Goal: Information Seeking & Learning: Learn about a topic

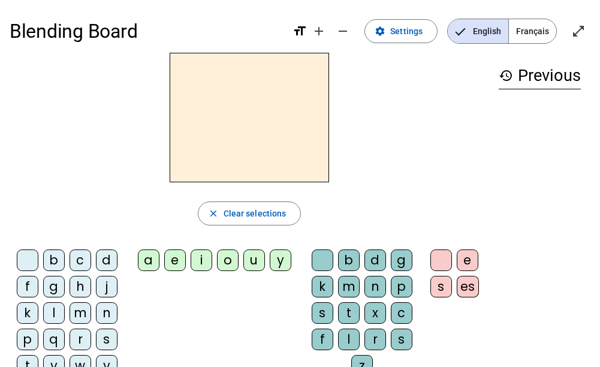
click at [537, 28] on span "Français" at bounding box center [532, 31] width 47 height 24
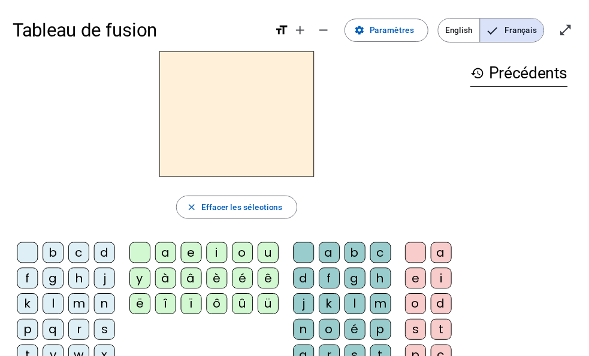
scroll to position [60, 0]
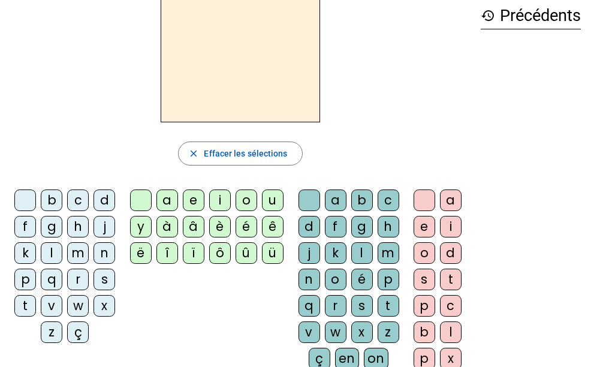
click at [104, 228] on div "j" at bounding box center [104, 227] width 22 height 22
click at [190, 202] on div "e" at bounding box center [194, 200] width 22 height 22
click at [98, 202] on div "d" at bounding box center [104, 200] width 22 height 22
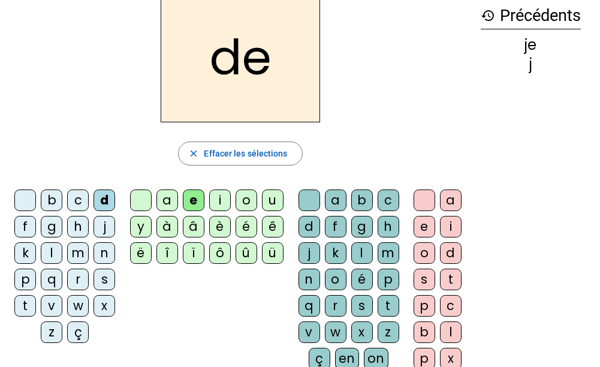
click at [79, 252] on div "m" at bounding box center [78, 253] width 22 height 22
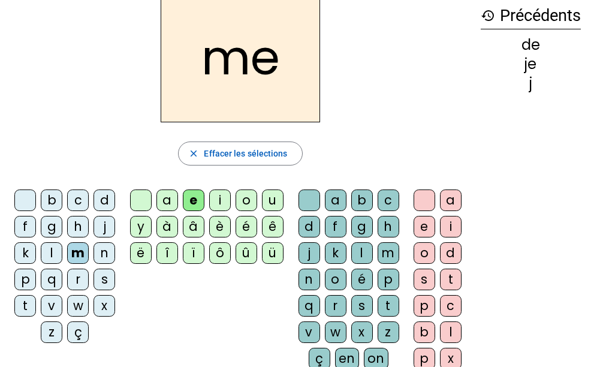
click at [47, 250] on div "l" at bounding box center [52, 253] width 22 height 22
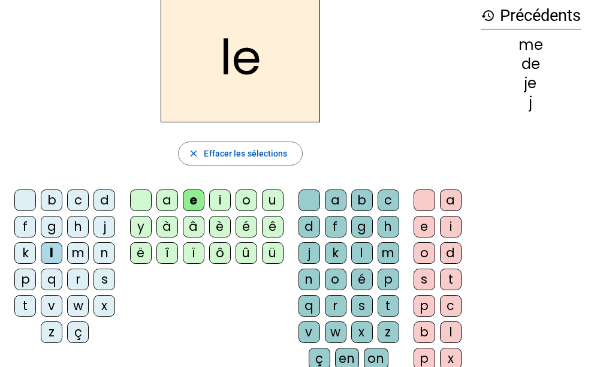
click at [271, 202] on div "u" at bounding box center [273, 200] width 22 height 22
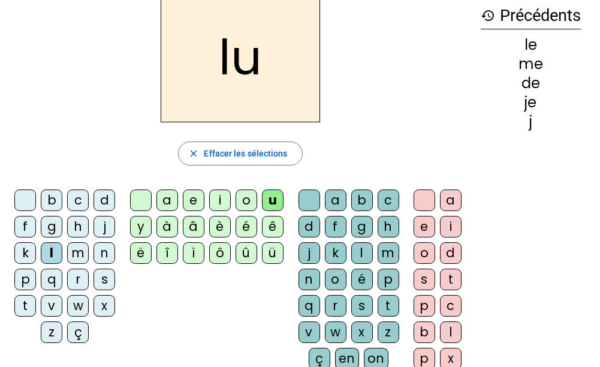
click at [47, 310] on div "v" at bounding box center [52, 306] width 22 height 22
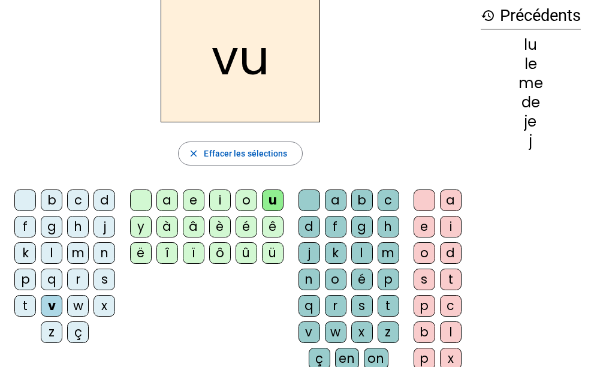
click at [47, 200] on div "b" at bounding box center [52, 200] width 22 height 22
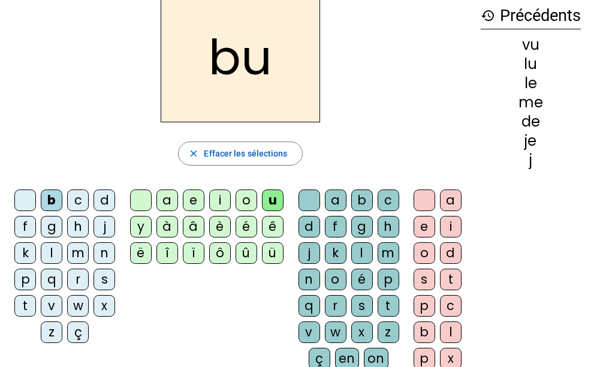
click at [29, 283] on div "p" at bounding box center [25, 279] width 22 height 22
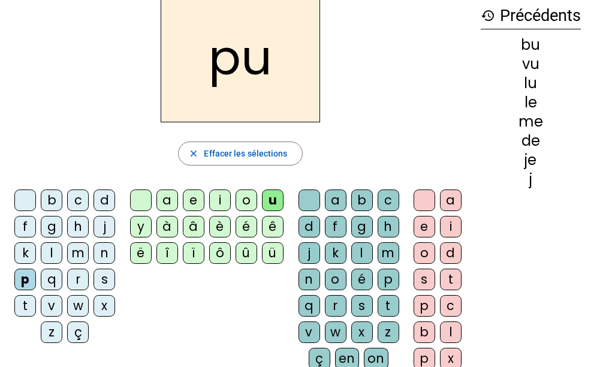
click at [101, 277] on div "s" at bounding box center [104, 279] width 22 height 22
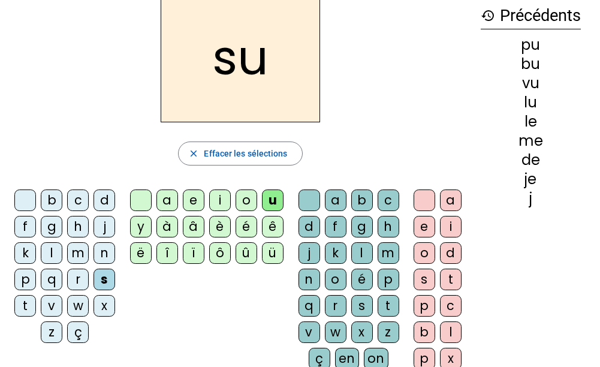
click at [168, 200] on div "a" at bounding box center [167, 200] width 22 height 22
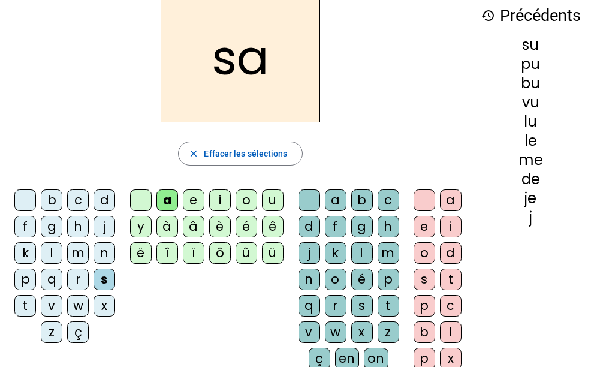
click at [49, 254] on div "l" at bounding box center [52, 253] width 22 height 22
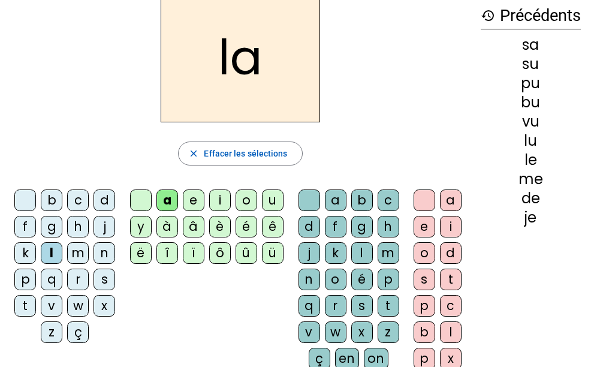
click at [381, 201] on div "c" at bounding box center [388, 200] width 22 height 22
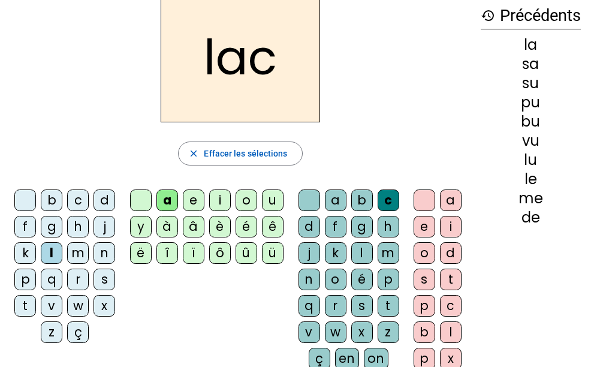
click at [105, 285] on div "s" at bounding box center [104, 279] width 22 height 22
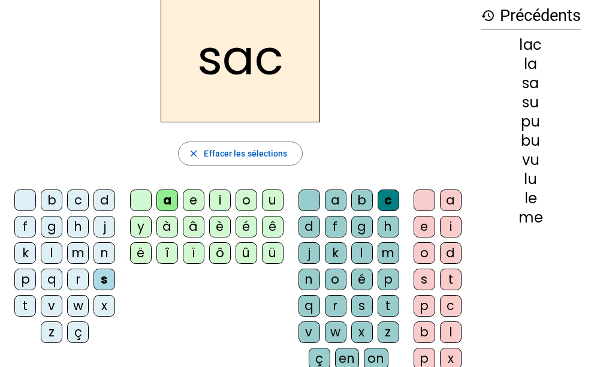
click at [23, 301] on div "t" at bounding box center [25, 306] width 22 height 22
click at [24, 301] on div "t" at bounding box center [25, 306] width 22 height 22
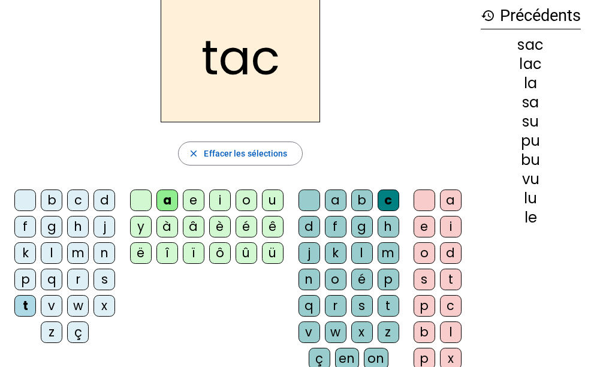
click at [419, 250] on div "o" at bounding box center [424, 253] width 22 height 22
